Goal: Task Accomplishment & Management: Manage account settings

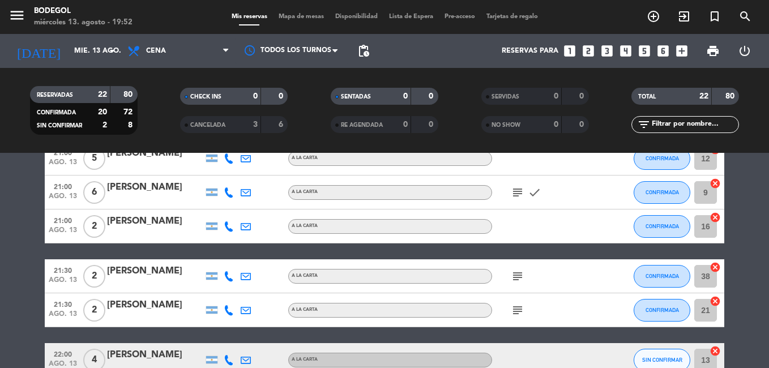
scroll to position [707, 0]
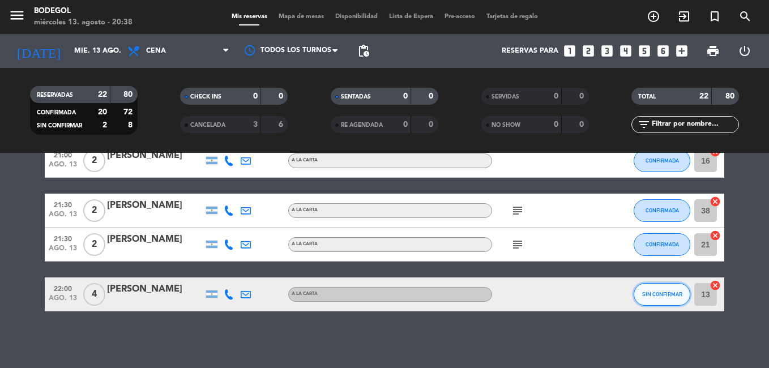
click at [669, 291] on span "SIN CONFIRMAR" at bounding box center [662, 294] width 40 height 6
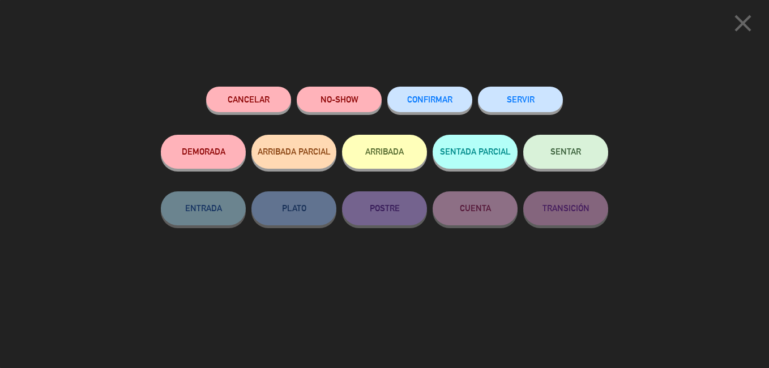
click at [448, 97] on span "CONFIRMAR" at bounding box center [429, 100] width 45 height 10
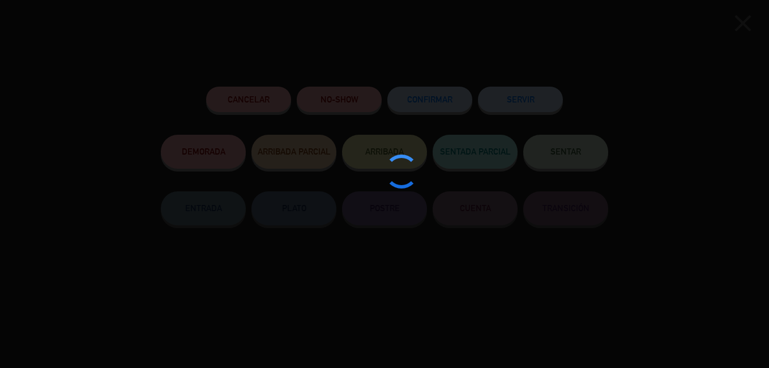
type input "35"
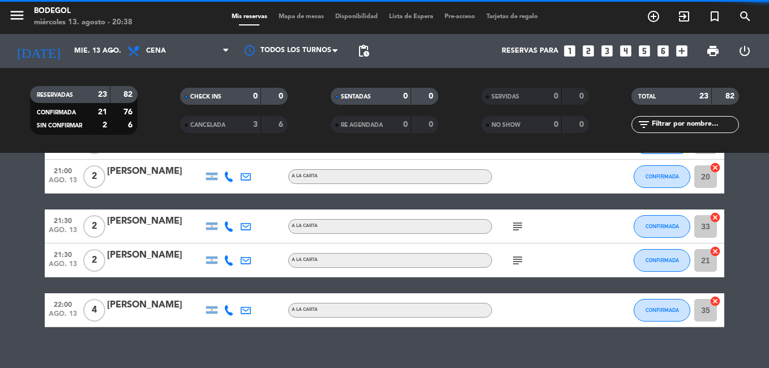
scroll to position [480, 0]
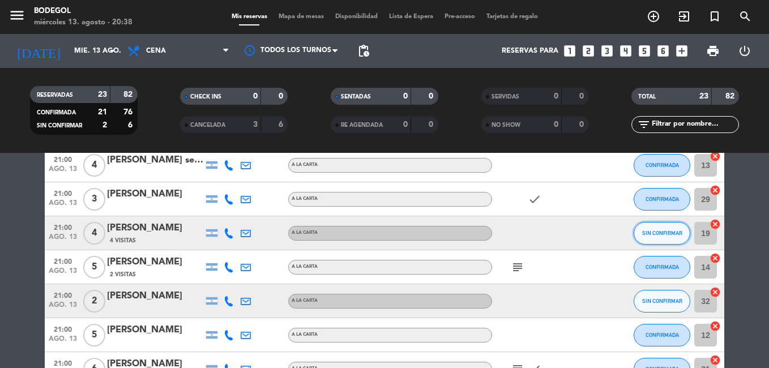
click at [661, 236] on span "SIN CONFIRMAR" at bounding box center [662, 233] width 40 height 6
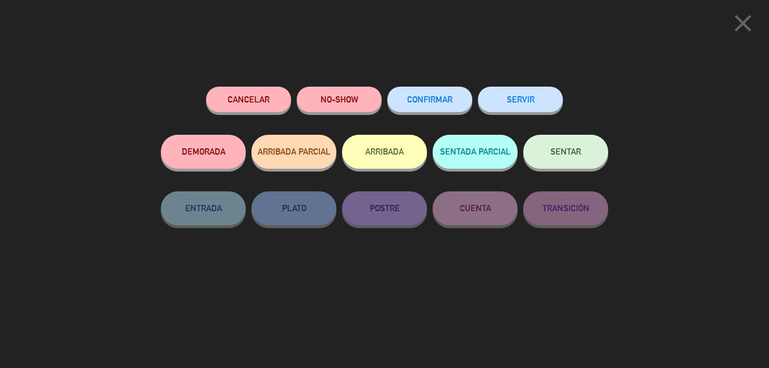
click at [432, 104] on span "CONFIRMAR" at bounding box center [429, 100] width 45 height 10
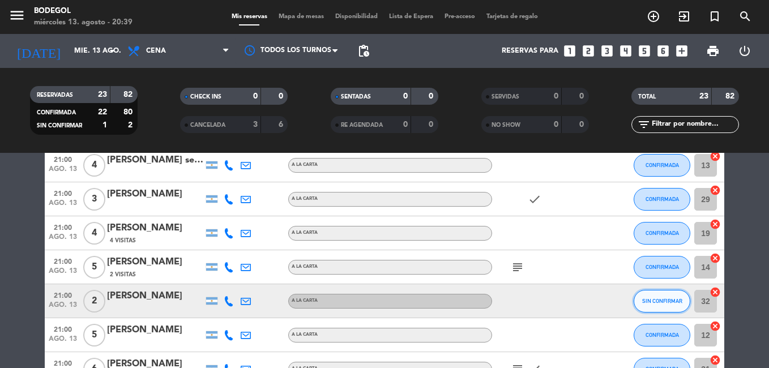
click at [656, 303] on button "SIN CONFIRMAR" at bounding box center [662, 301] width 57 height 23
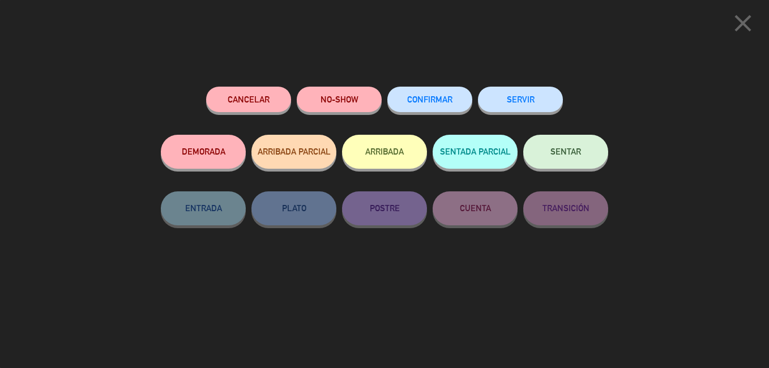
click at [445, 103] on span "CONFIRMAR" at bounding box center [429, 100] width 45 height 10
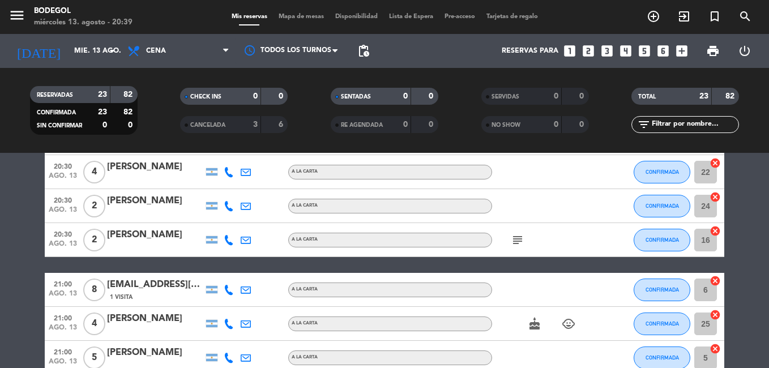
scroll to position [0, 0]
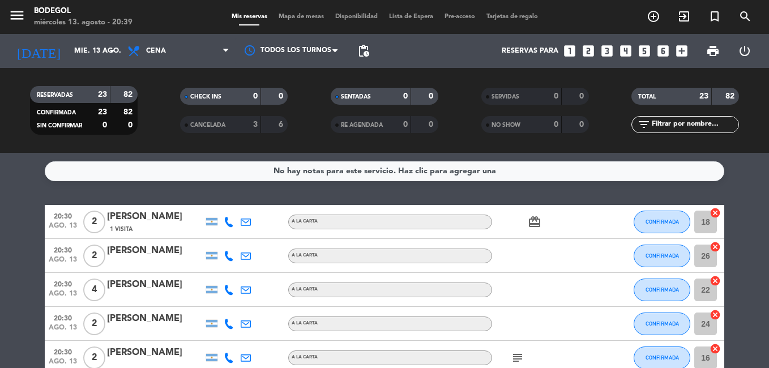
click at [741, 192] on div "No hay notas para este servicio. Haz clic para agregar una 20:30 [DATE] 2 [PERS…" at bounding box center [384, 260] width 769 height 215
click at [365, 50] on span "pending_actions" at bounding box center [364, 51] width 14 height 14
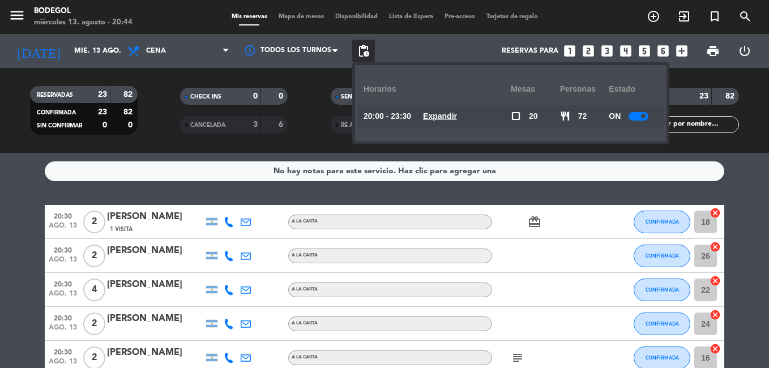
click at [457, 113] on u "Expandir" at bounding box center [440, 116] width 34 height 9
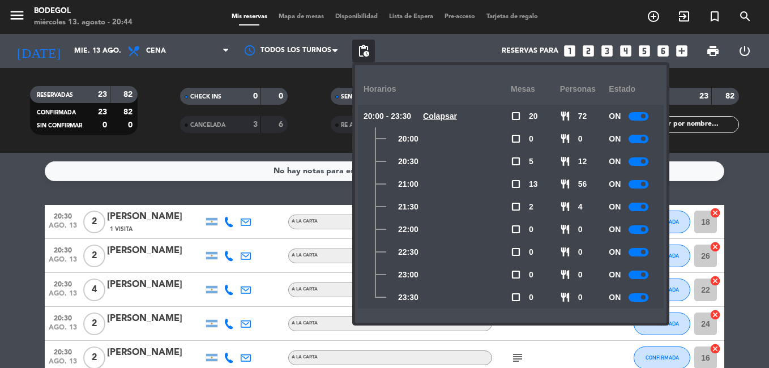
click at [649, 120] on div at bounding box center [639, 116] width 20 height 8
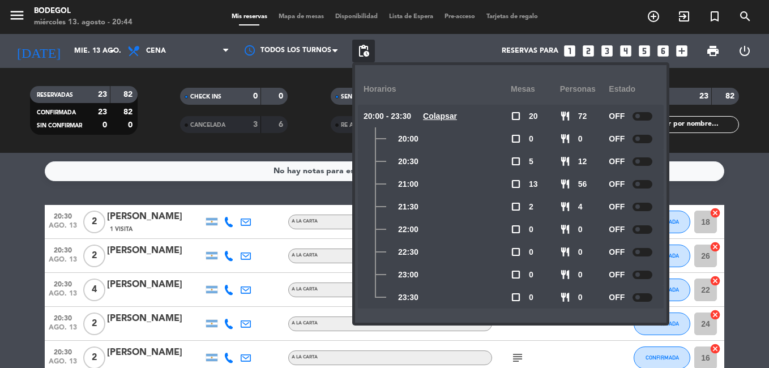
click at [450, 57] on div "Reservas para looks_one looks_two looks_3 looks_4 looks_5 looks_6 add_box" at bounding box center [534, 51] width 318 height 34
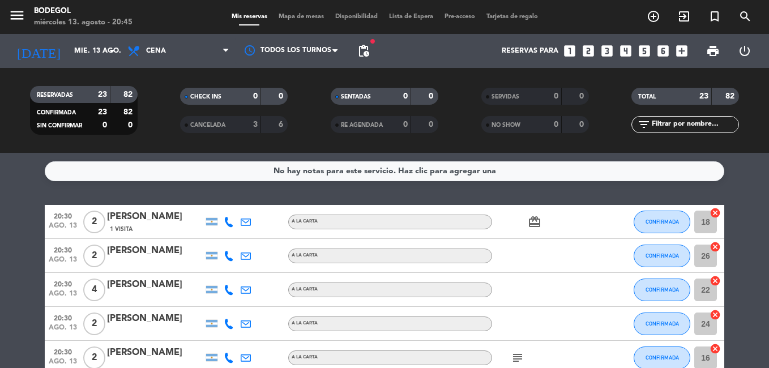
click at [158, 14] on div "menu Bodegol [DATE] 13. agosto - 20:45" at bounding box center [96, 17] width 193 height 27
click at [750, 180] on service-notes "No hay notas para este servicio. Haz clic para agregar una" at bounding box center [384, 171] width 769 height 20
